Goal: Task Accomplishment & Management: Manage account settings

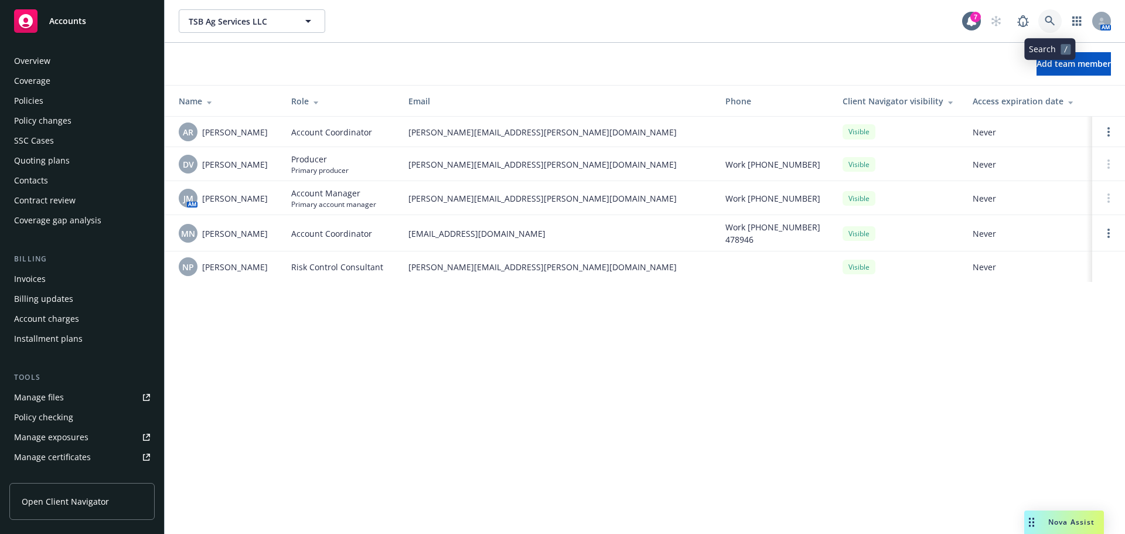
click at [1047, 28] on link at bounding box center [1049, 20] width 23 height 23
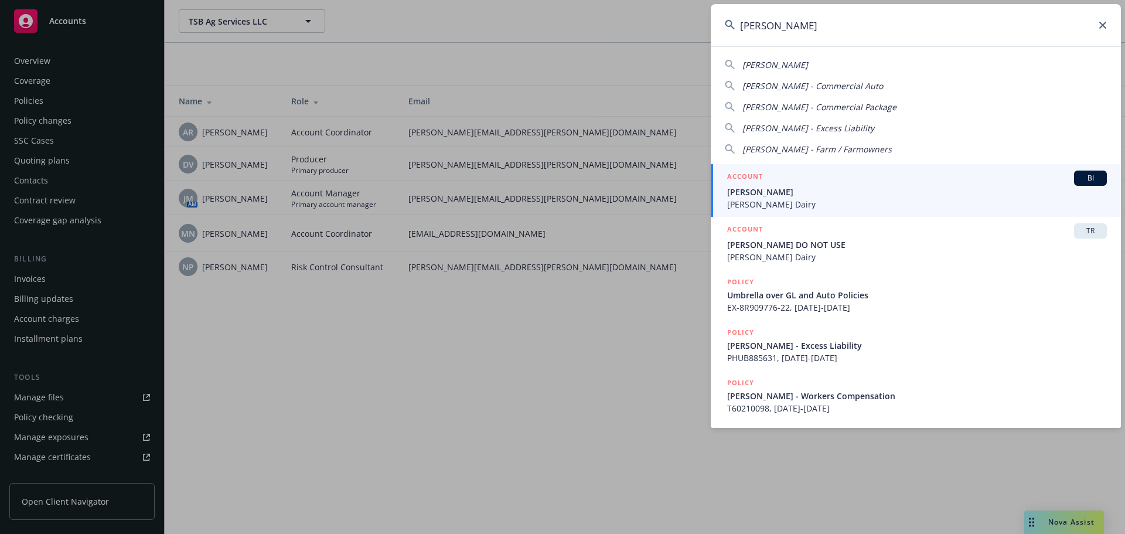
type input "[PERSON_NAME]"
click at [783, 197] on span "Tony Sousa" at bounding box center [917, 192] width 380 height 12
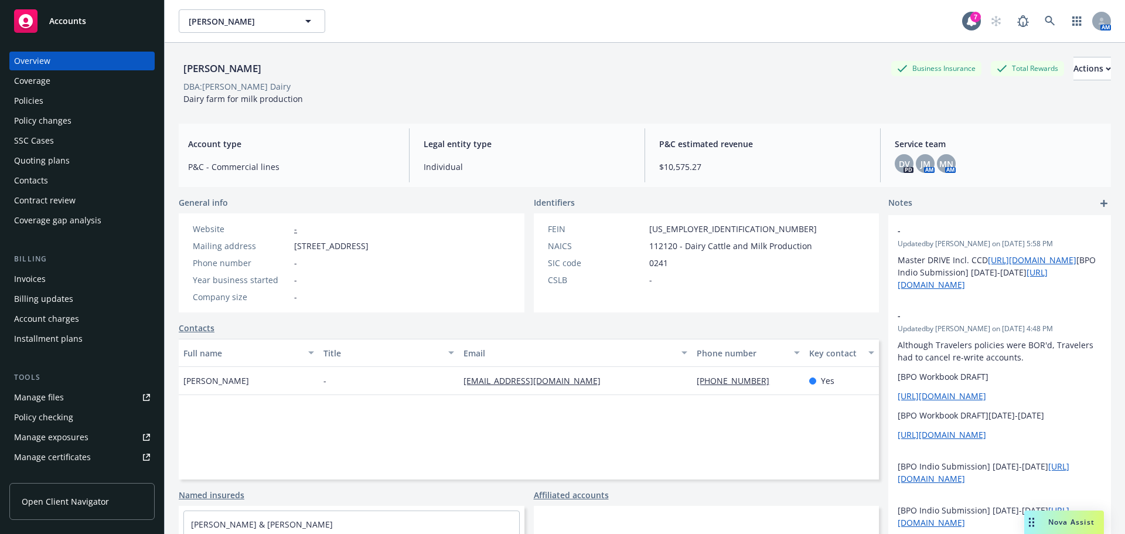
click at [57, 98] on div "Policies" at bounding box center [82, 100] width 136 height 19
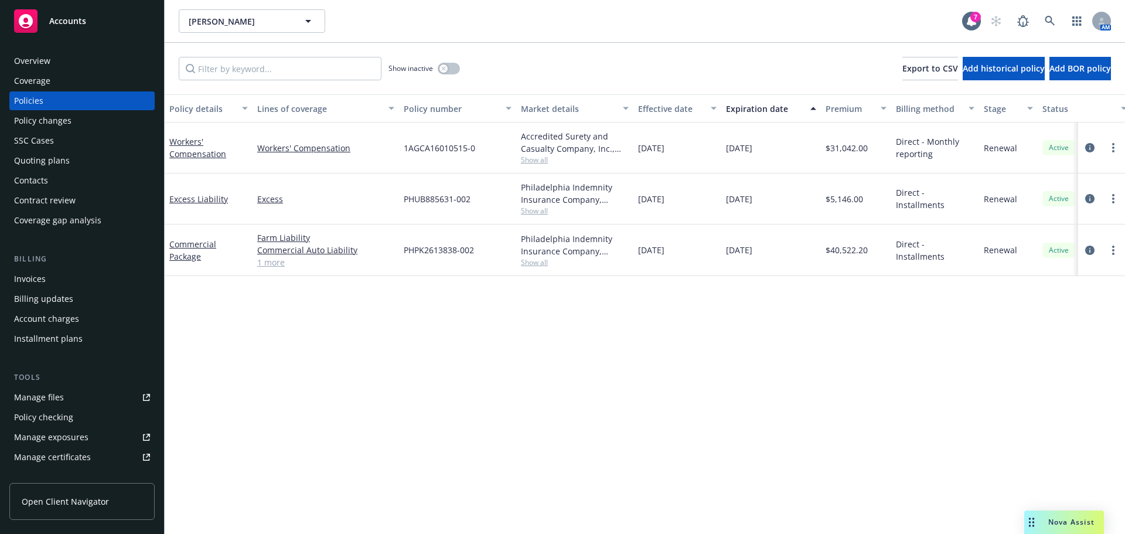
click at [75, 166] on div "Quoting plans" at bounding box center [82, 160] width 136 height 19
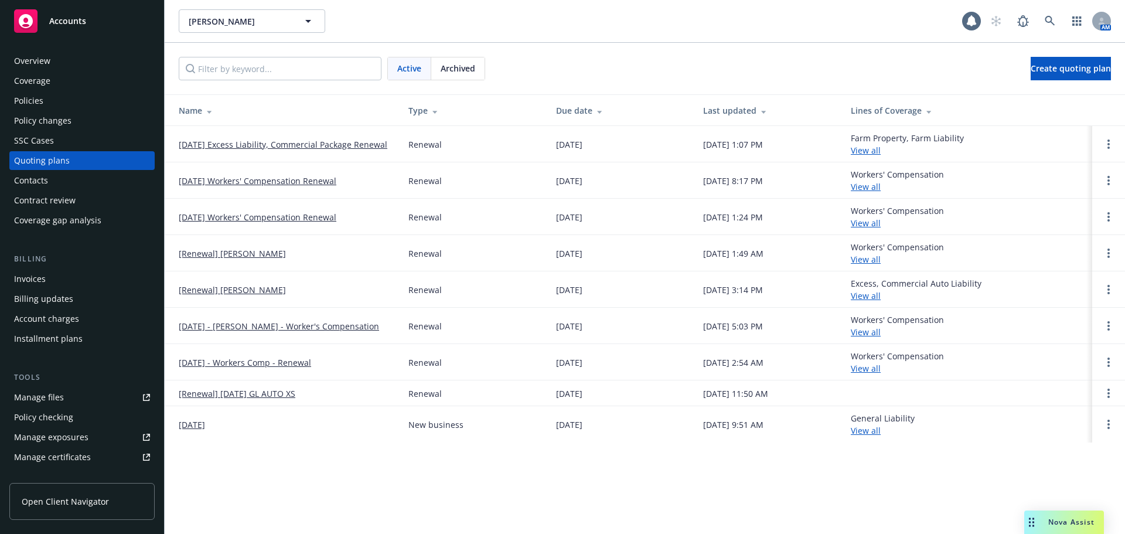
click at [291, 146] on link "10/13/25 Excess Liability, Commercial Package Renewal" at bounding box center [283, 144] width 209 height 12
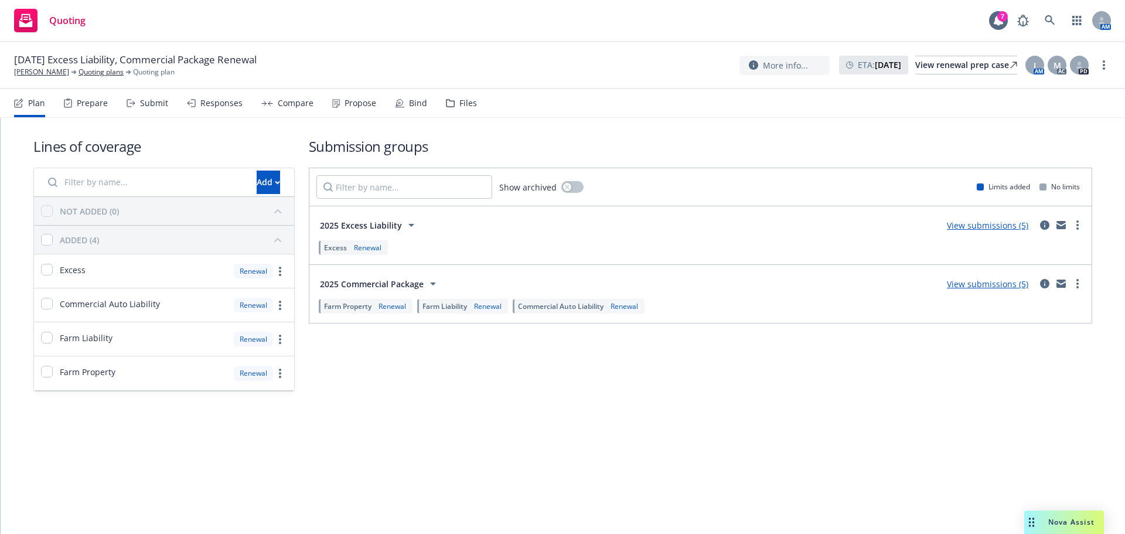
click at [418, 104] on div "Bind" at bounding box center [418, 102] width 18 height 9
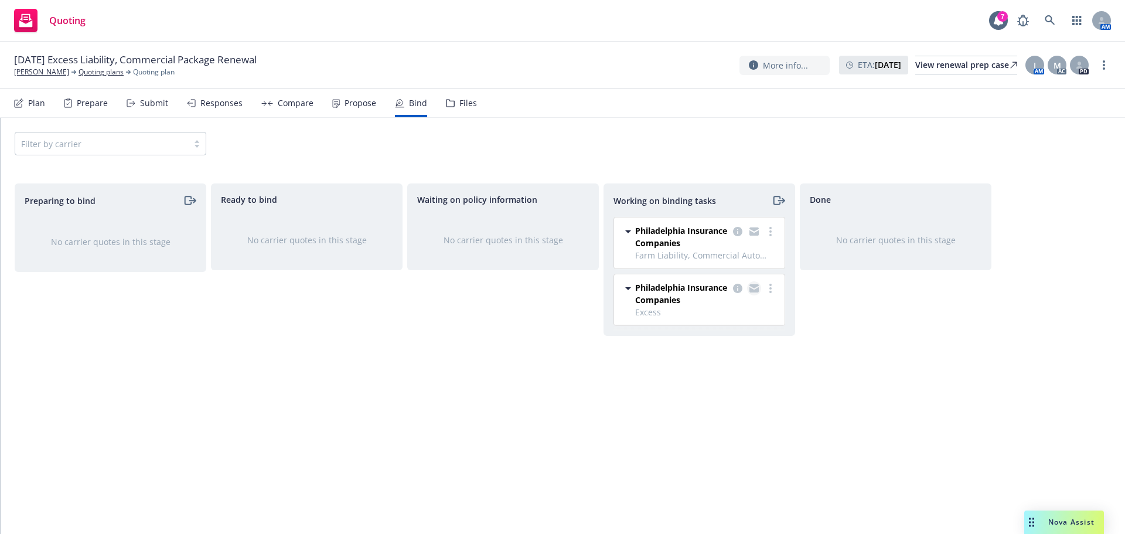
click at [753, 291] on icon "copy logging email" at bounding box center [753, 289] width 9 height 5
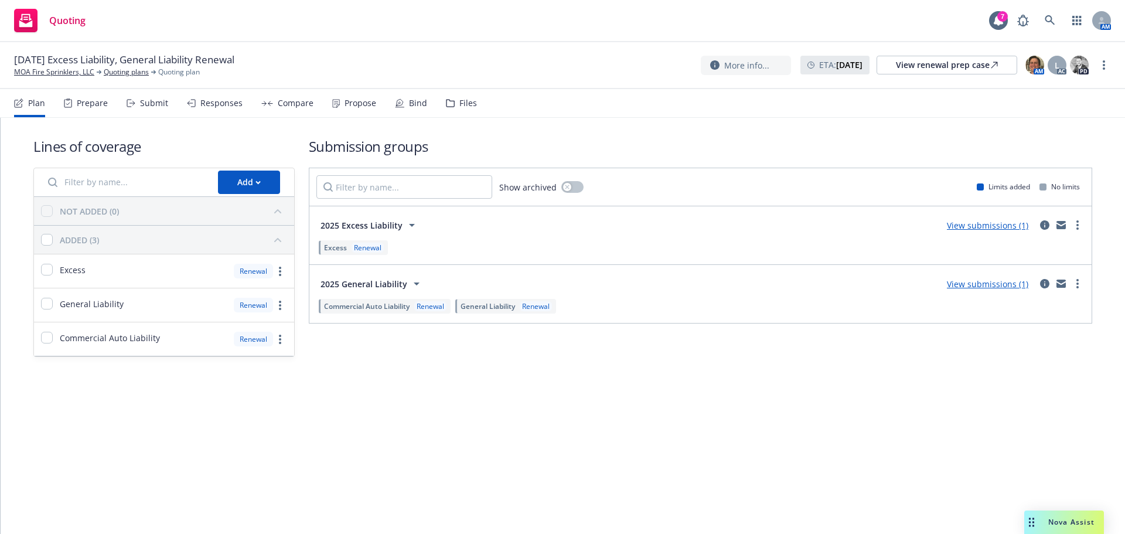
click at [412, 103] on div "Bind" at bounding box center [418, 102] width 18 height 9
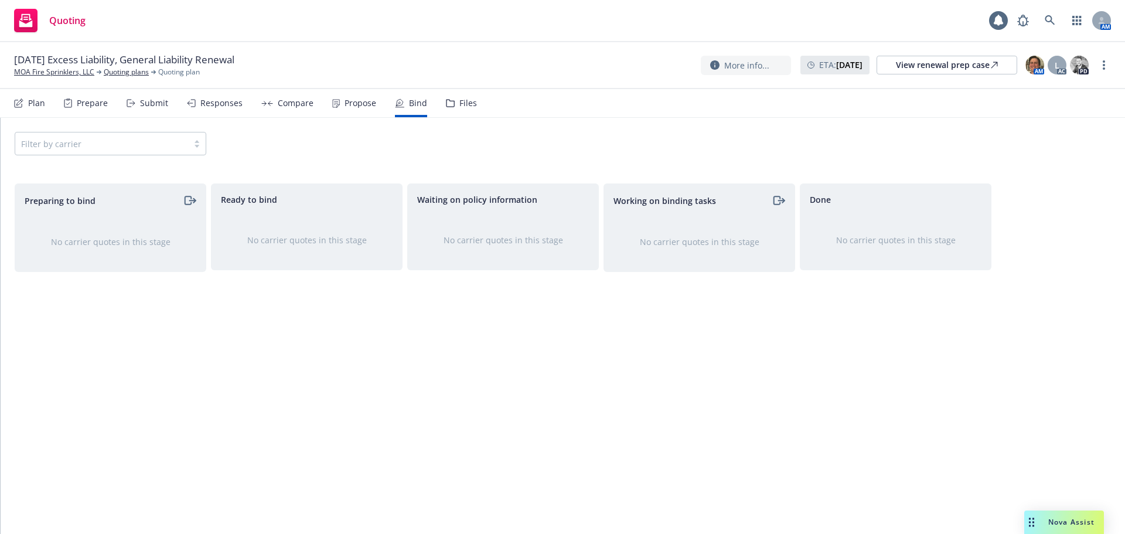
click at [371, 106] on div "Propose" at bounding box center [361, 102] width 32 height 9
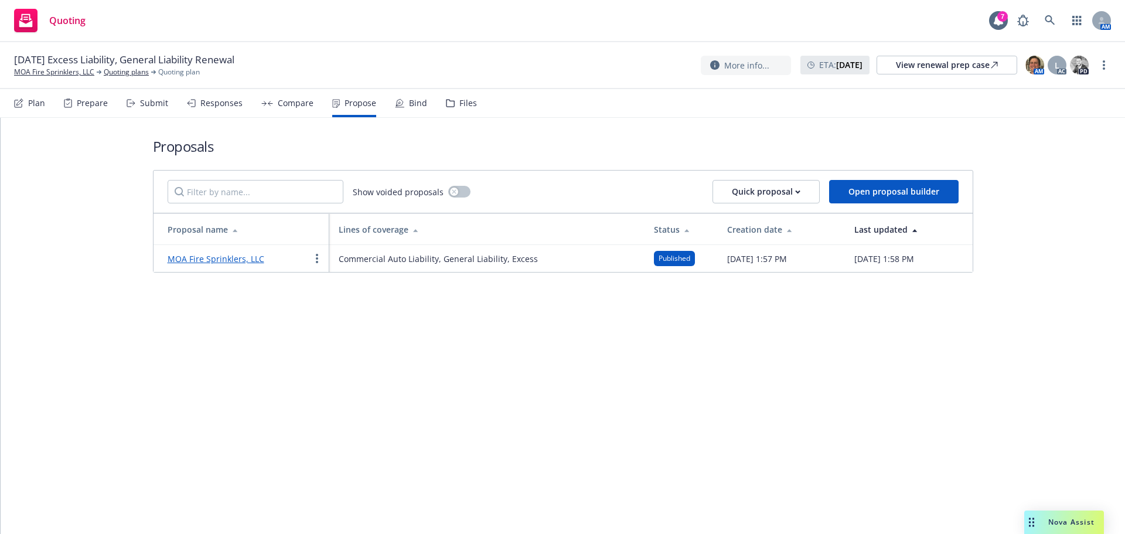
click at [1030, 5] on div "Quoting 7 AM" at bounding box center [562, 21] width 1125 height 42
click at [1054, 22] on icon at bounding box center [1050, 20] width 11 height 11
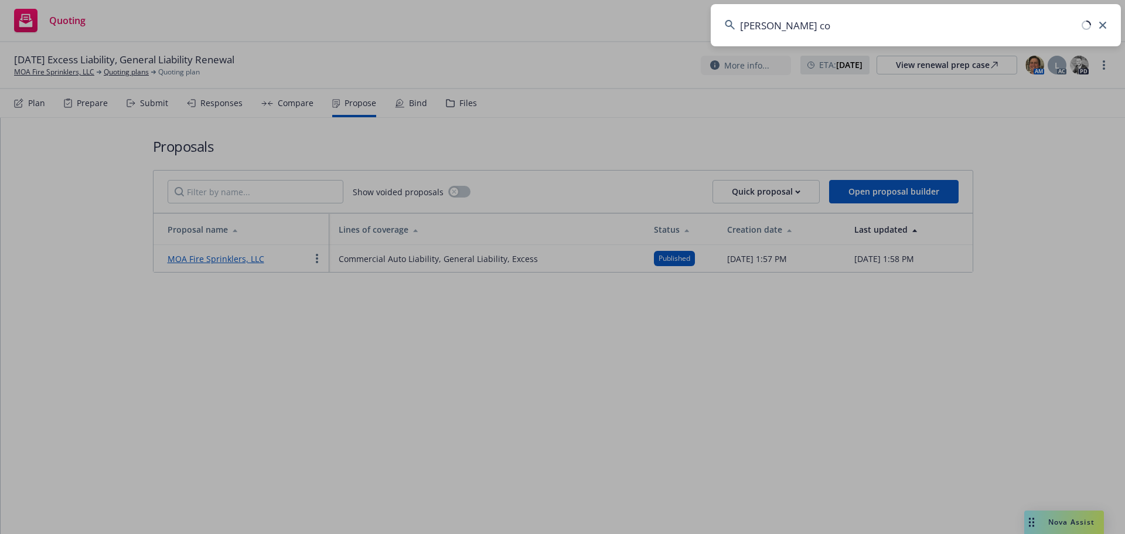
type input "tony cox"
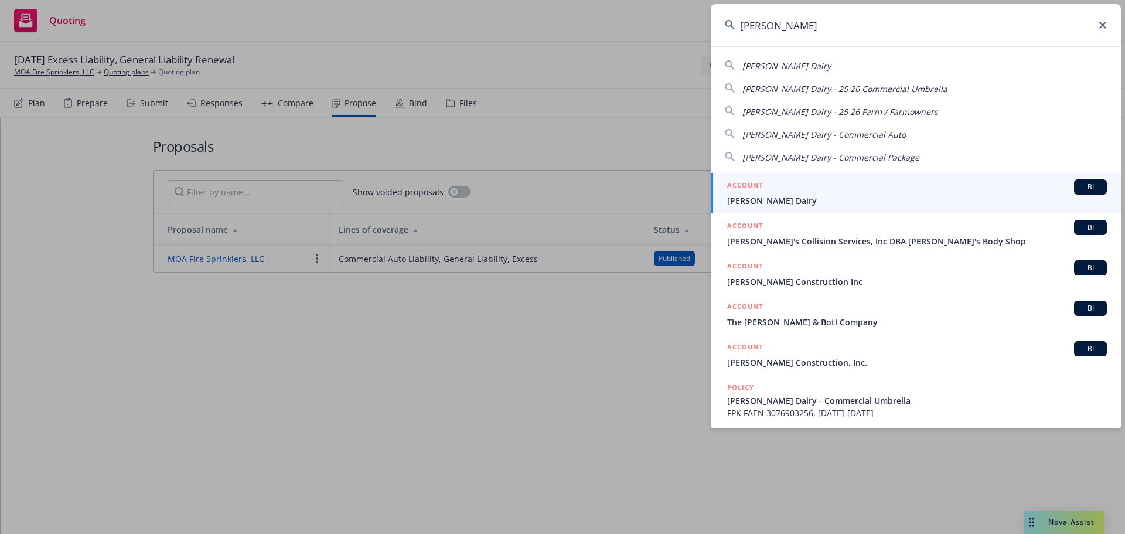
click at [782, 198] on span "[PERSON_NAME] Dairy" at bounding box center [917, 201] width 380 height 12
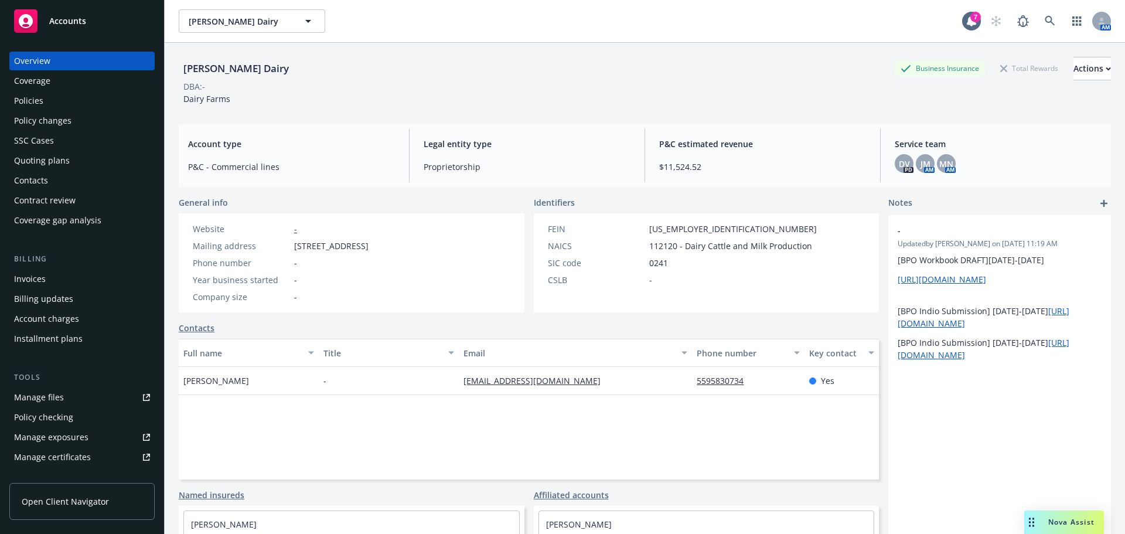
click at [54, 432] on div "Manage exposures" at bounding box center [51, 437] width 74 height 19
click at [73, 455] on div "Manage certificates" at bounding box center [52, 457] width 77 height 19
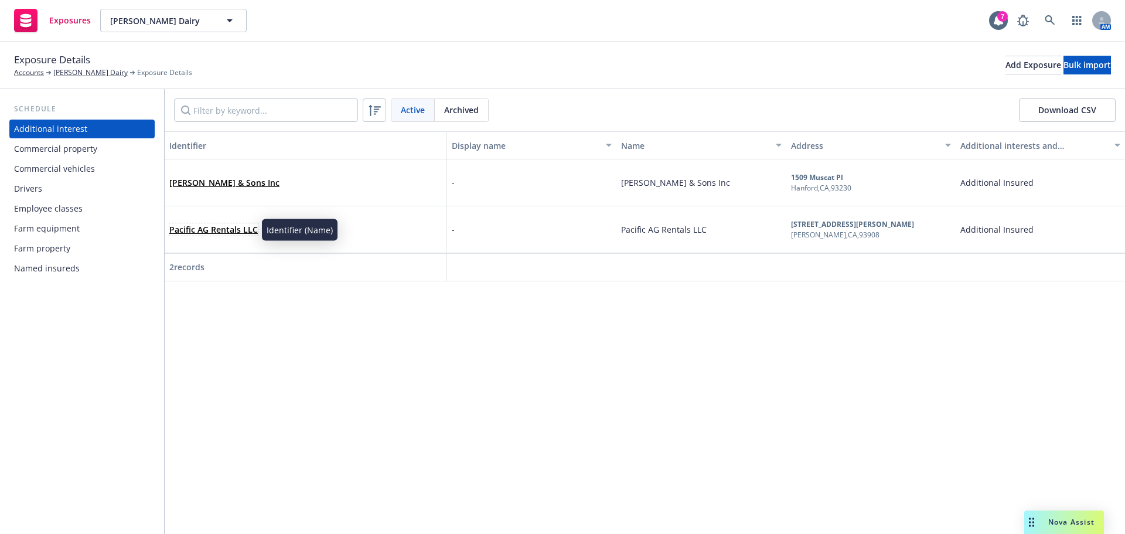
click at [214, 230] on link "Pacific AG Rentals LLC" at bounding box center [213, 229] width 88 height 11
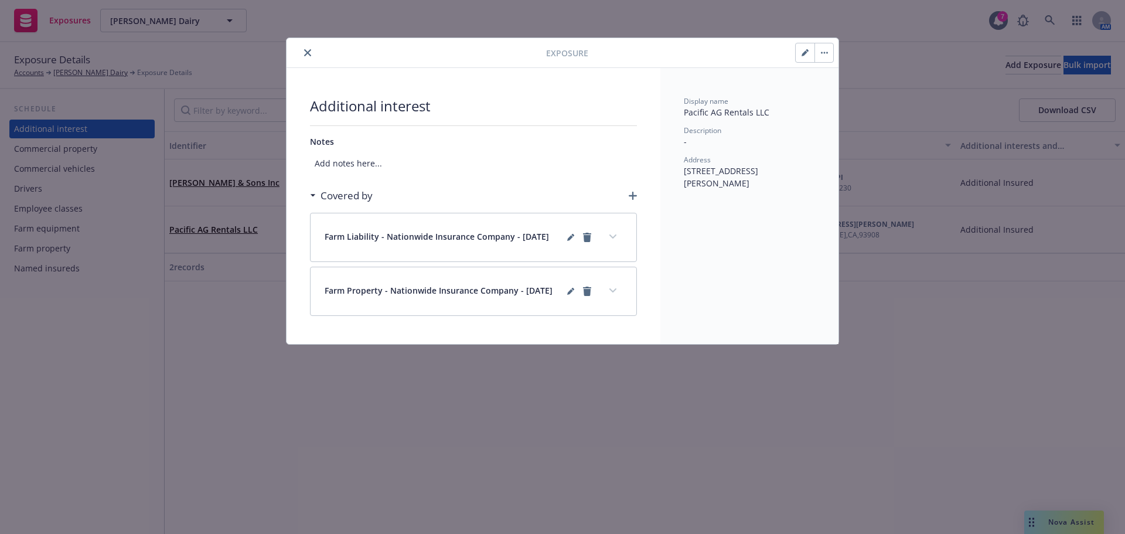
click at [614, 290] on button "expand content" at bounding box center [612, 290] width 19 height 19
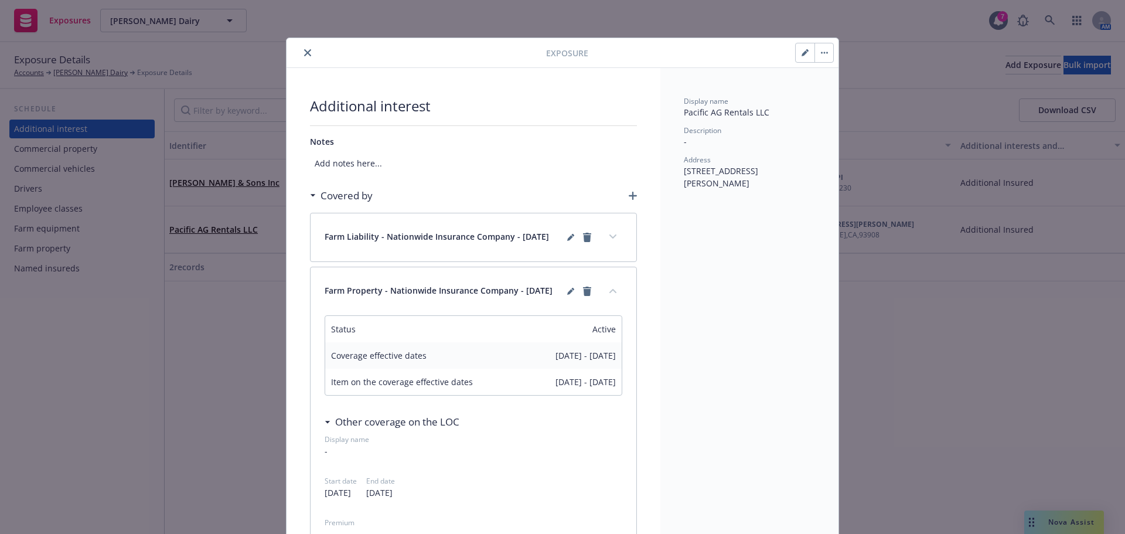
click at [303, 56] on button "close" at bounding box center [308, 53] width 14 height 14
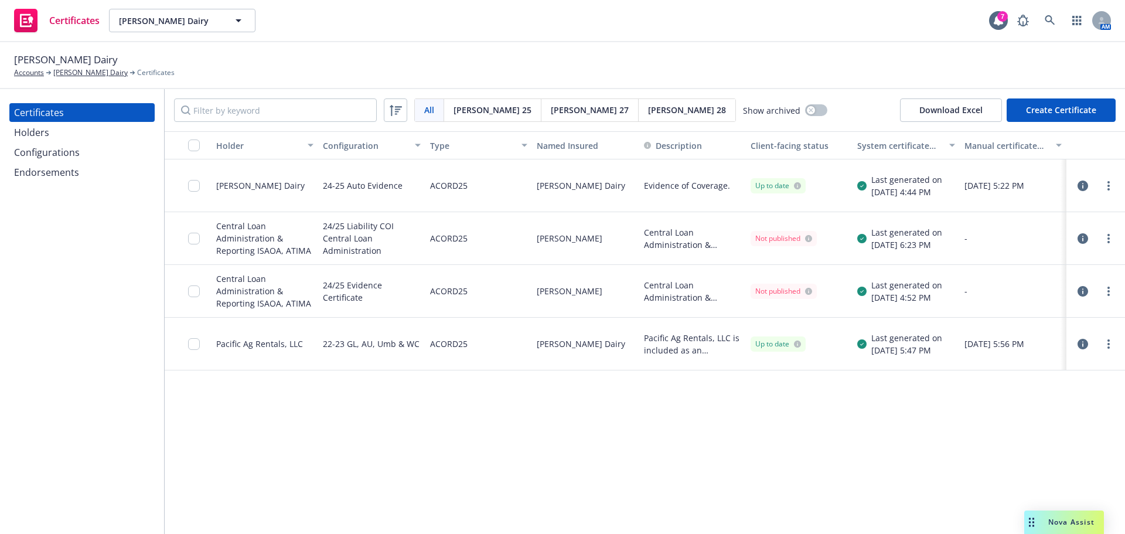
click at [237, 342] on div "Pacific Ag Rentals, LLC" at bounding box center [259, 343] width 87 height 12
click at [1080, 344] on icon "button" at bounding box center [1082, 344] width 11 height 11
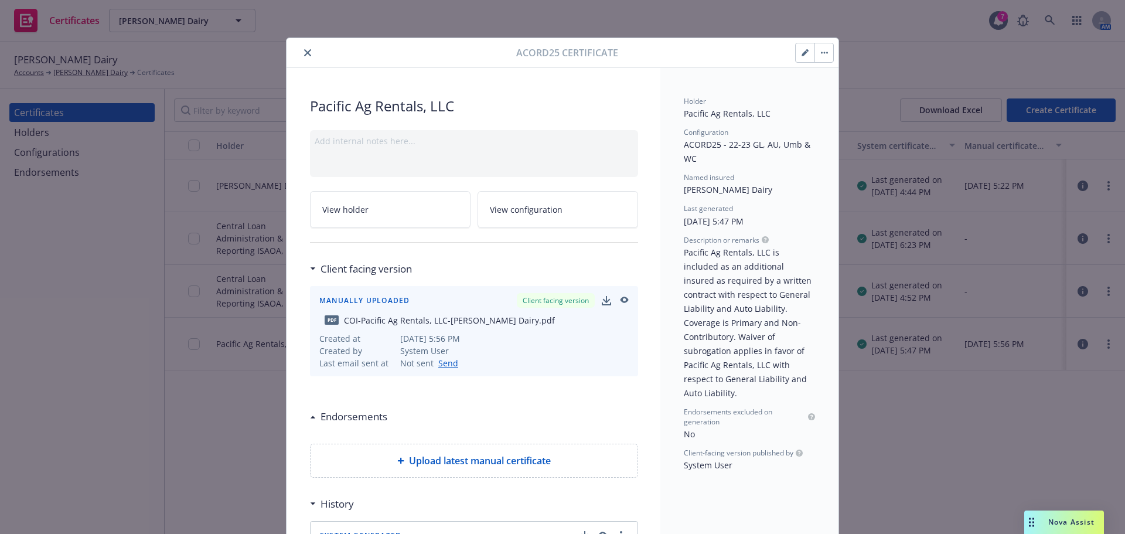
click at [295, 54] on div at bounding box center [403, 53] width 225 height 14
click at [304, 54] on icon "close" at bounding box center [307, 52] width 7 height 7
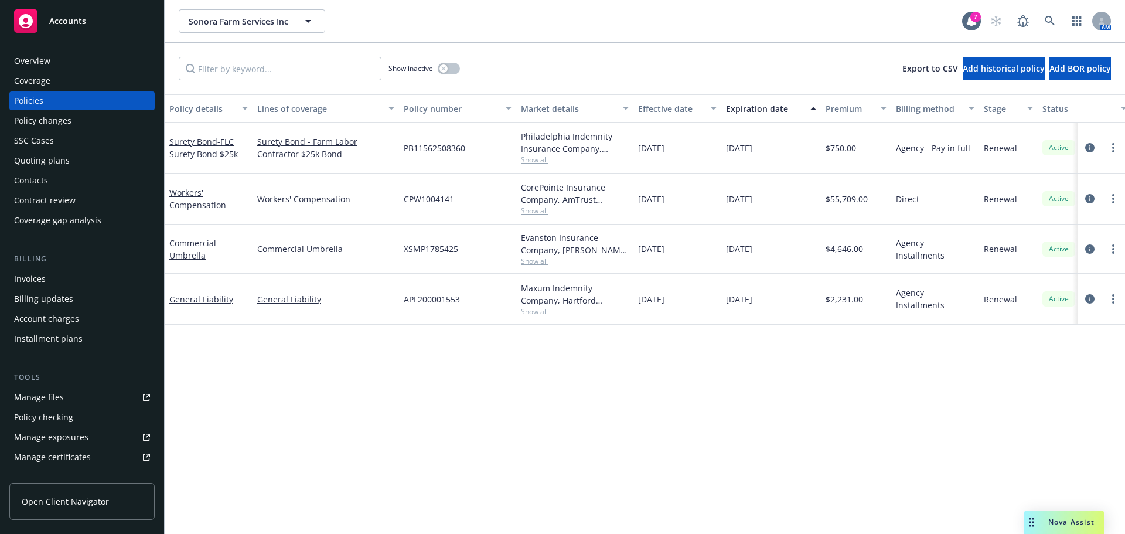
click at [50, 278] on div "Invoices" at bounding box center [82, 279] width 136 height 19
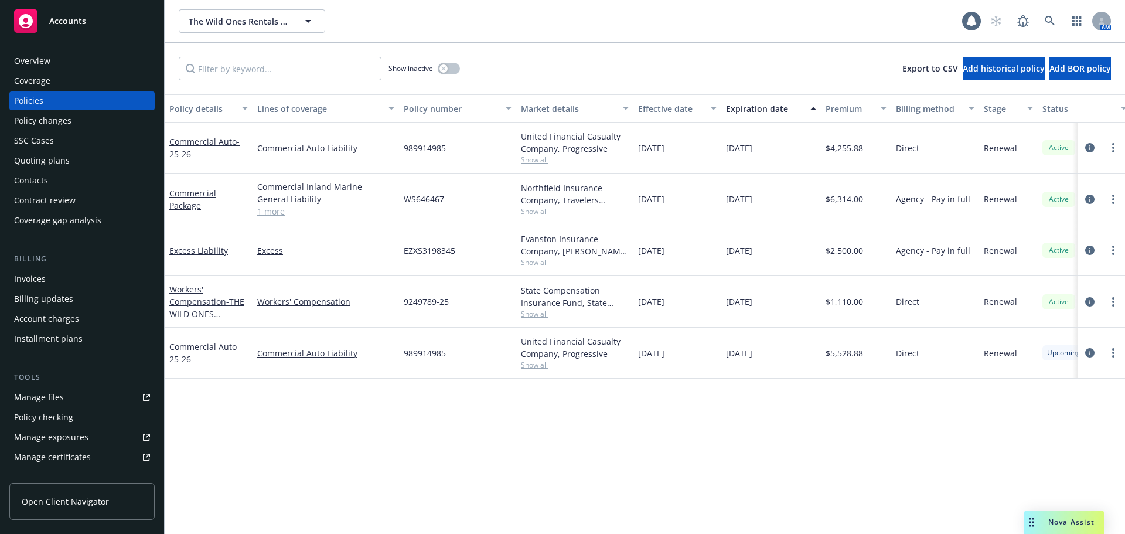
drag, startPoint x: 747, startPoint y: 76, endPoint x: 574, endPoint y: 561, distance: 515.0
drag, startPoint x: 574, startPoint y: 561, endPoint x: 326, endPoint y: 486, distance: 258.9
click at [326, 487] on div "Policy details Lines of coverage Policy number Market details Effective date Ex…" at bounding box center [645, 313] width 960 height 439
click at [71, 121] on div "Policy changes" at bounding box center [82, 120] width 136 height 19
